Goal: Task Accomplishment & Management: Use online tool/utility

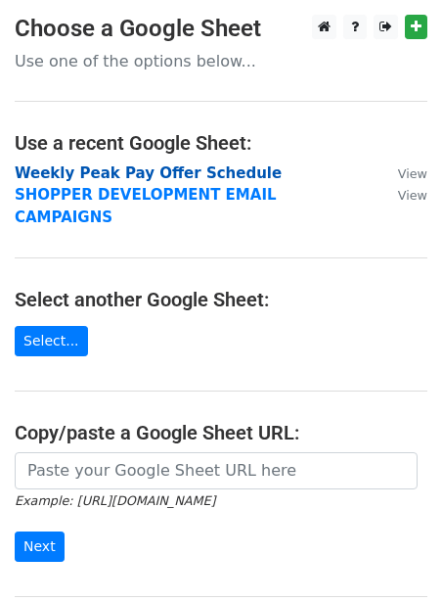
click at [130, 176] on strong "Weekly Peak Pay Offer Schedule" at bounding box center [148, 173] width 267 height 18
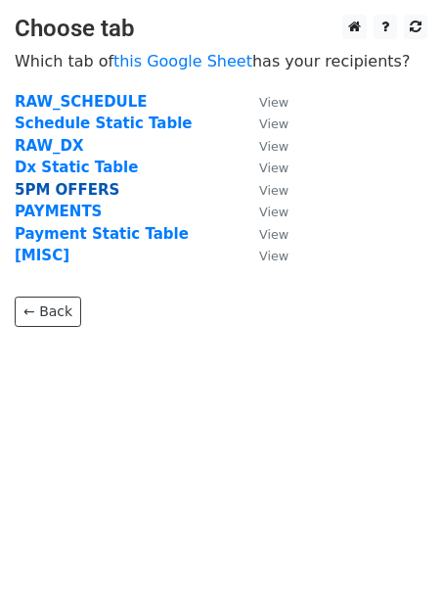
click at [57, 186] on strong "5PM OFFERS" at bounding box center [67, 190] width 105 height 18
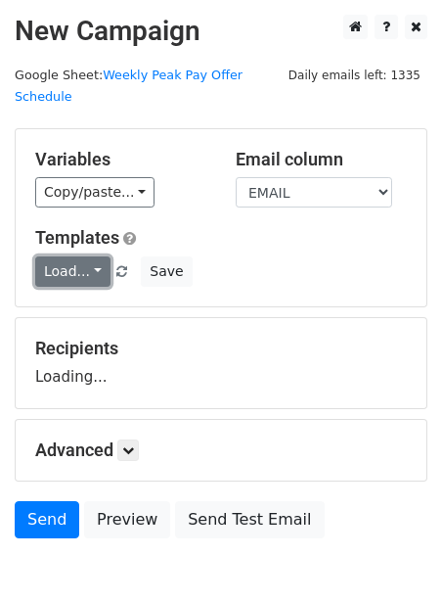
click at [60, 256] on link "Load..." at bounding box center [72, 271] width 75 height 30
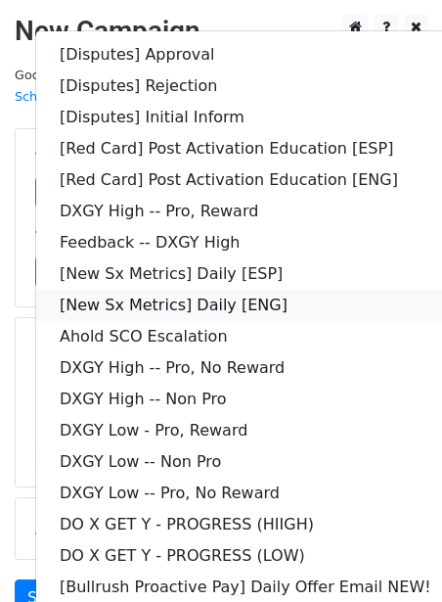
scroll to position [158, 0]
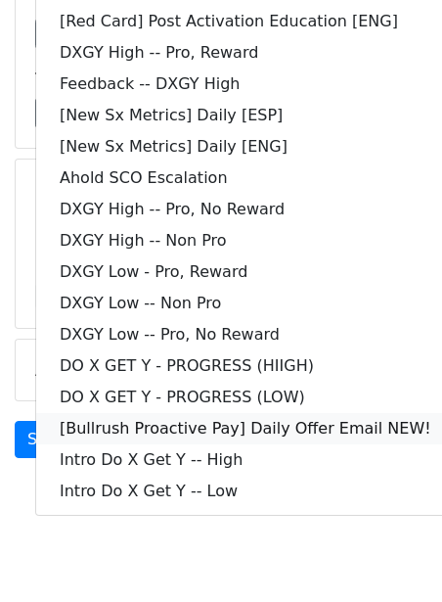
click at [109, 413] on link "[Bullrush Proactive Pay] Daily Offer Email NEW!" at bounding box center [245, 428] width 419 height 31
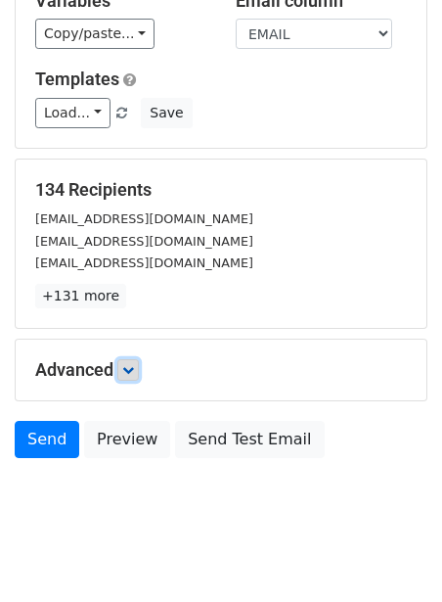
click at [134, 364] on icon at bounding box center [128, 370] width 12 height 12
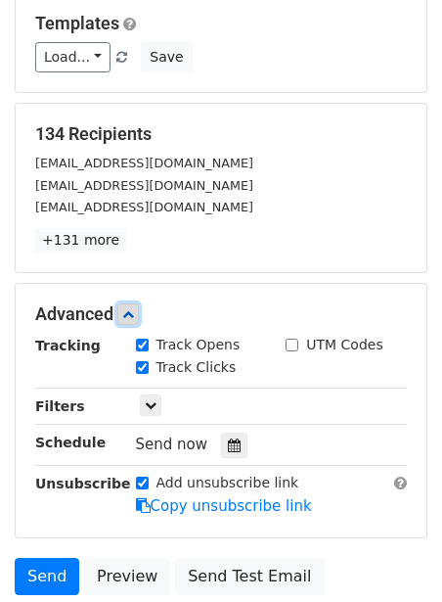
scroll to position [232, 0]
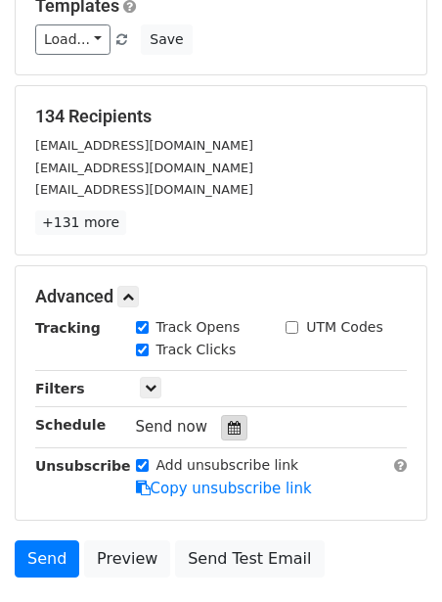
click at [228, 421] on icon at bounding box center [234, 428] width 13 height 14
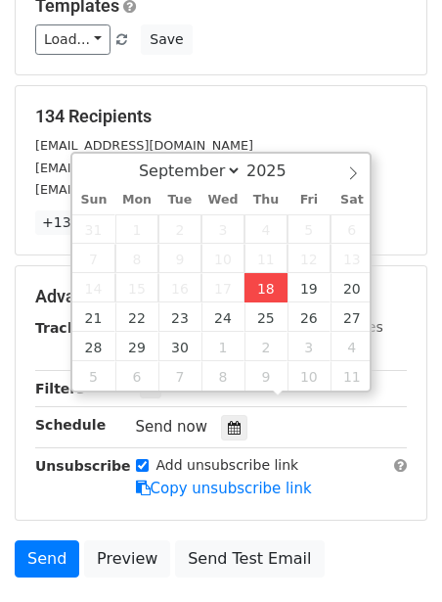
type input "[DATE] 12:00"
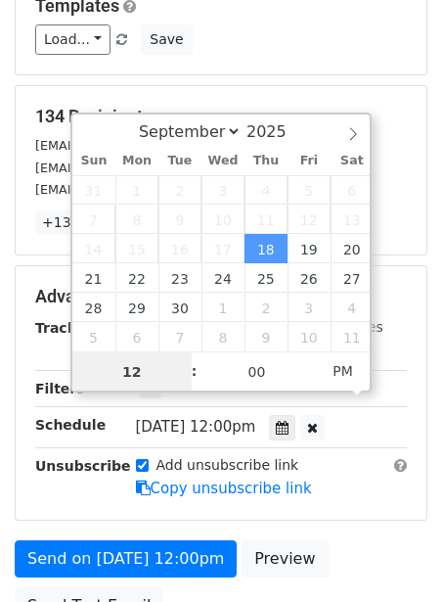
scroll to position [1, 0]
type input "2"
type input "[DATE] 14:00"
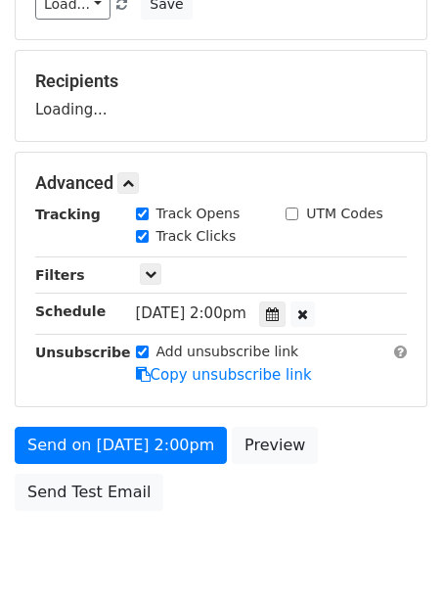
scroll to position [269, 0]
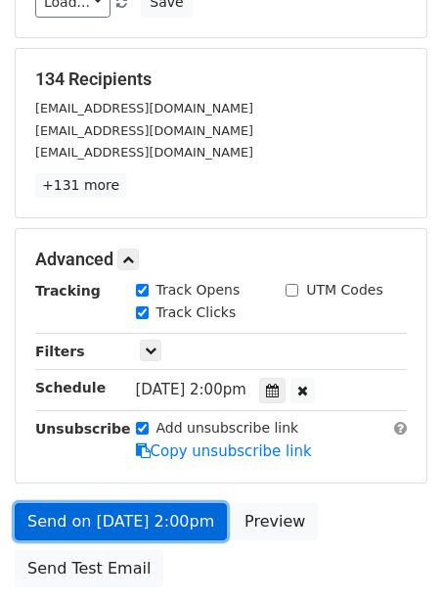
click at [111, 503] on link "Send on [DATE] 2:00pm" at bounding box center [121, 521] width 212 height 37
